Goal: Task Accomplishment & Management: Use online tool/utility

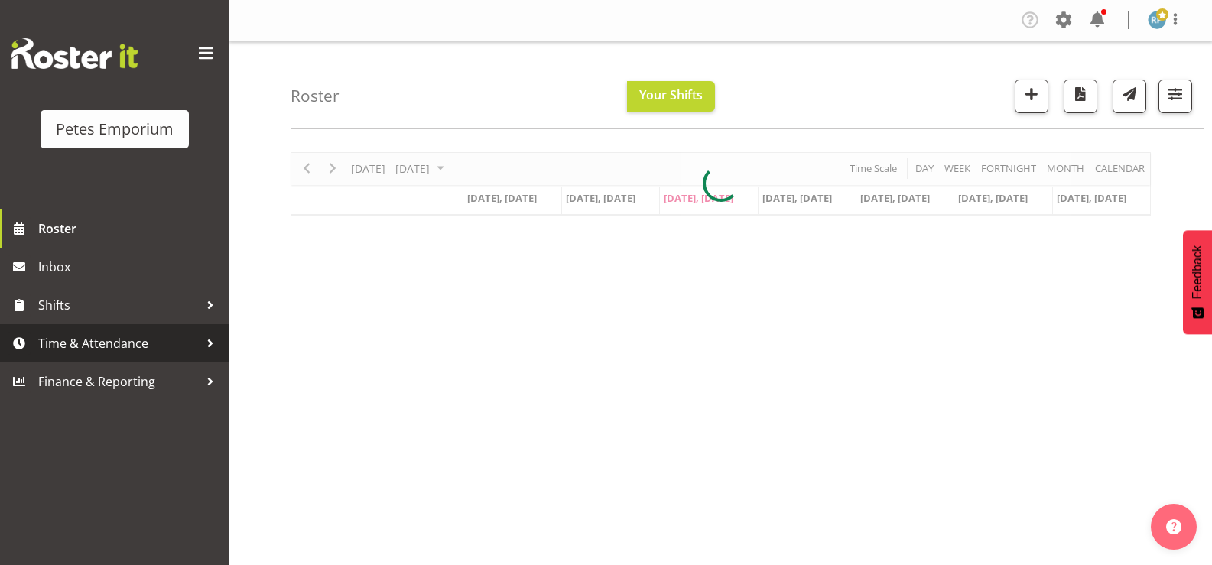
click at [100, 341] on span "Time & Attendance" at bounding box center [118, 343] width 161 height 23
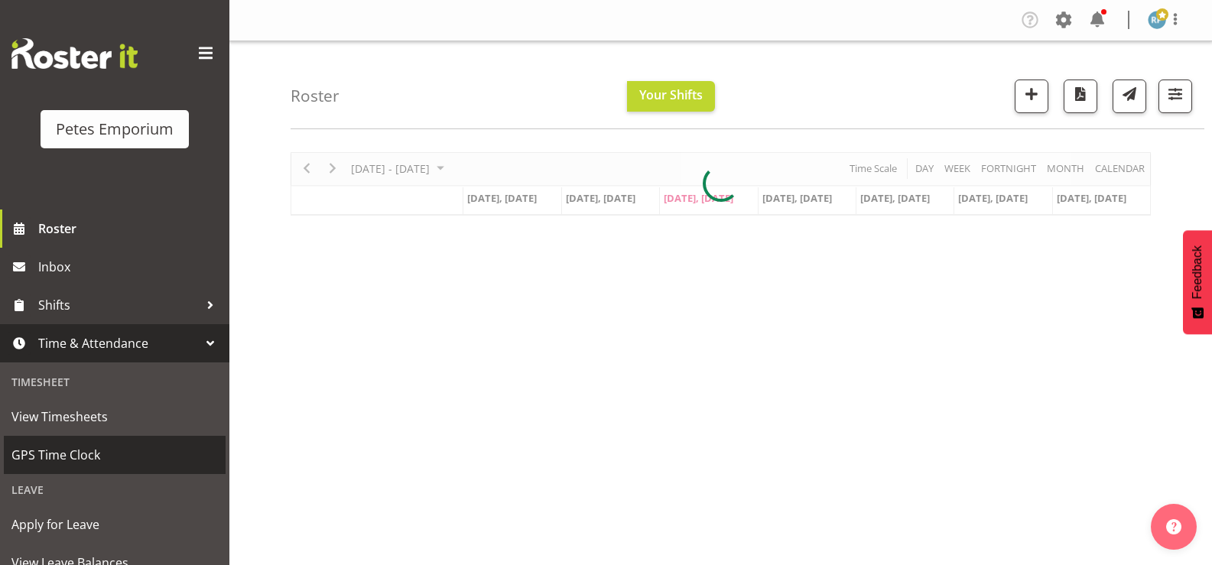
click at [46, 454] on span "GPS Time Clock" at bounding box center [114, 455] width 206 height 23
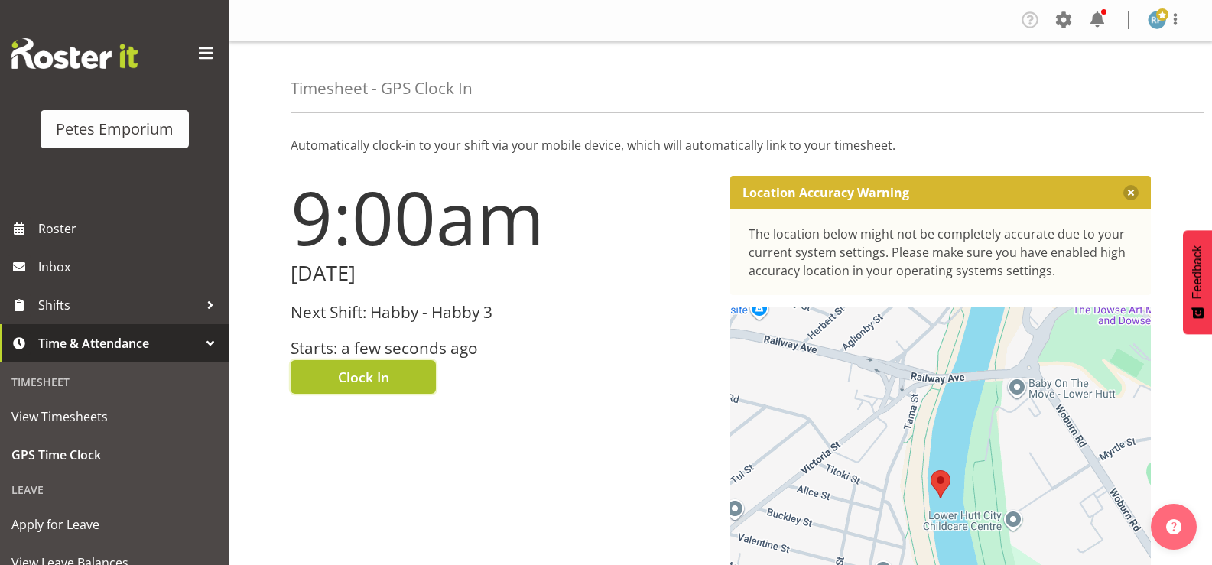
click at [369, 384] on span "Clock In" at bounding box center [363, 377] width 51 height 20
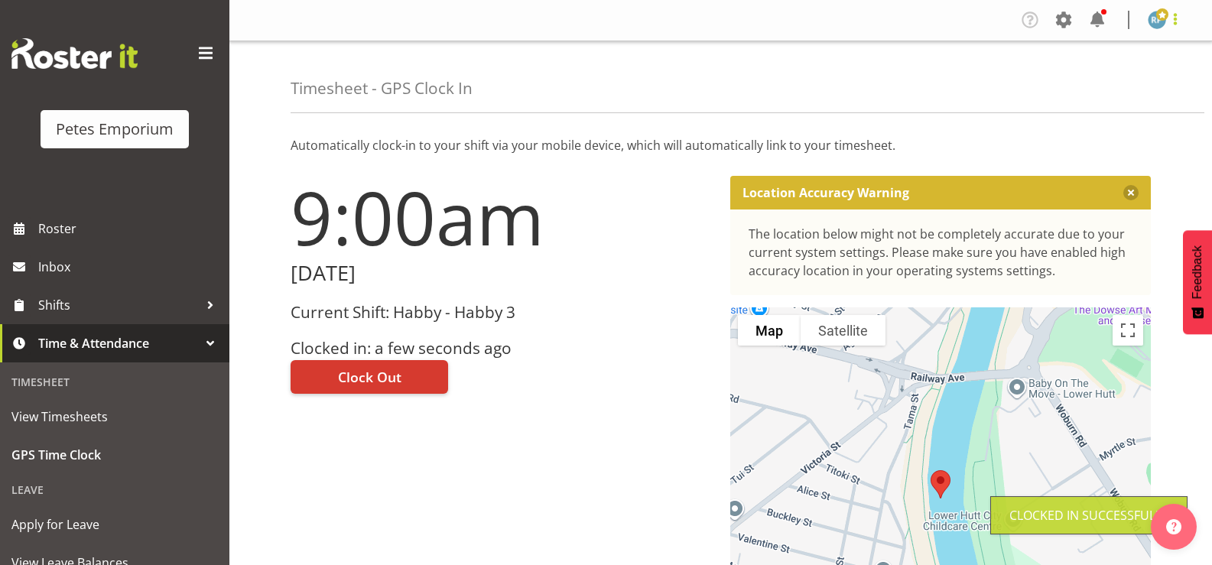
click at [1172, 17] on span at bounding box center [1175, 19] width 18 height 18
click at [1106, 76] on link "Log Out" at bounding box center [1111, 81] width 147 height 28
